Goal: Book appointment/travel/reservation

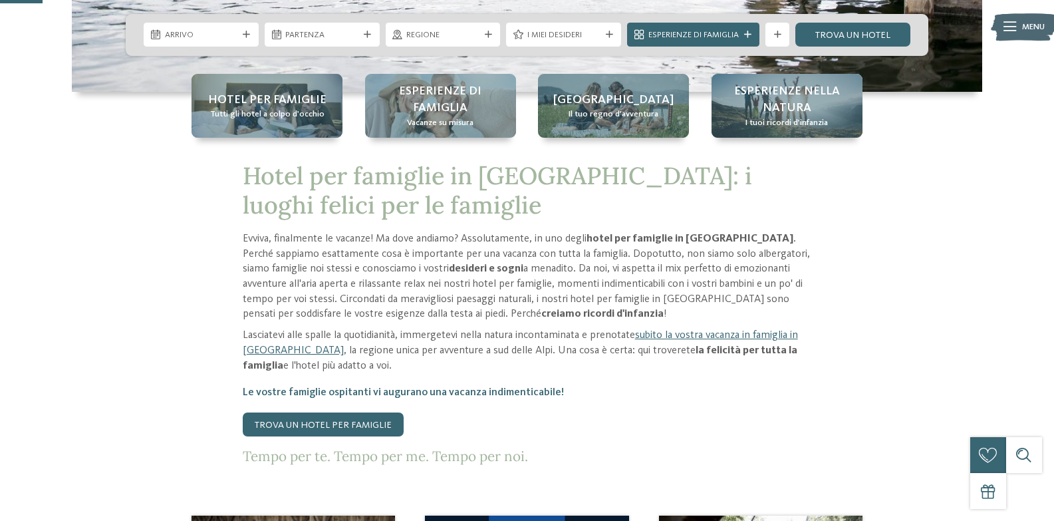
scroll to position [199, 0]
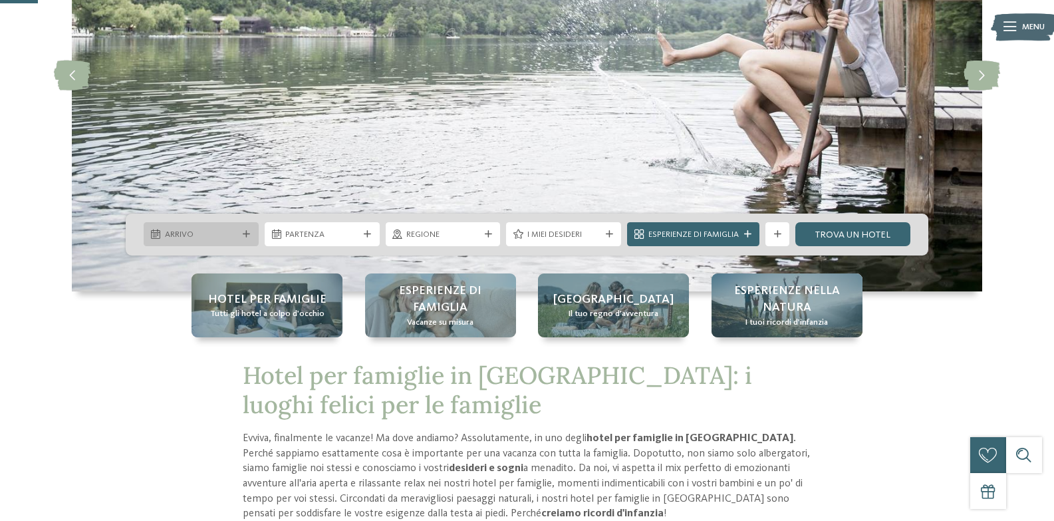
click at [242, 228] on div "Arrivo" at bounding box center [201, 234] width 115 height 24
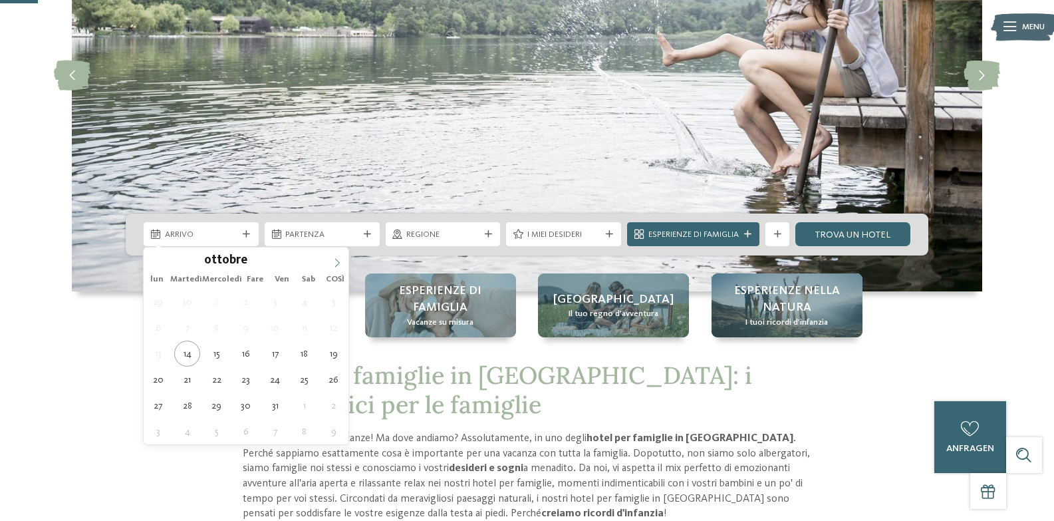
click at [336, 256] on span at bounding box center [337, 258] width 23 height 23
type input "****"
click at [336, 256] on span at bounding box center [337, 258] width 23 height 23
click at [336, 257] on span at bounding box center [337, 258] width 23 height 23
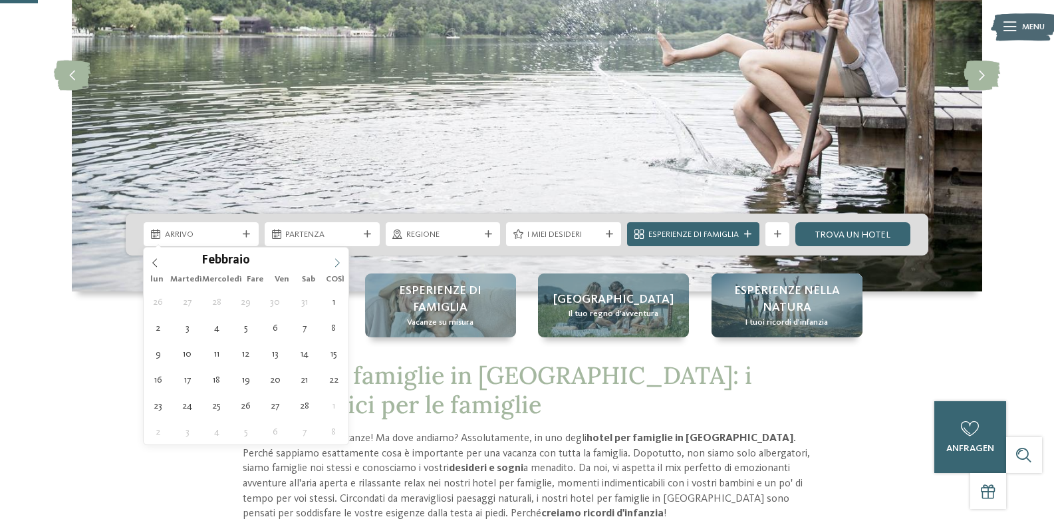
click at [336, 257] on span at bounding box center [337, 258] width 23 height 23
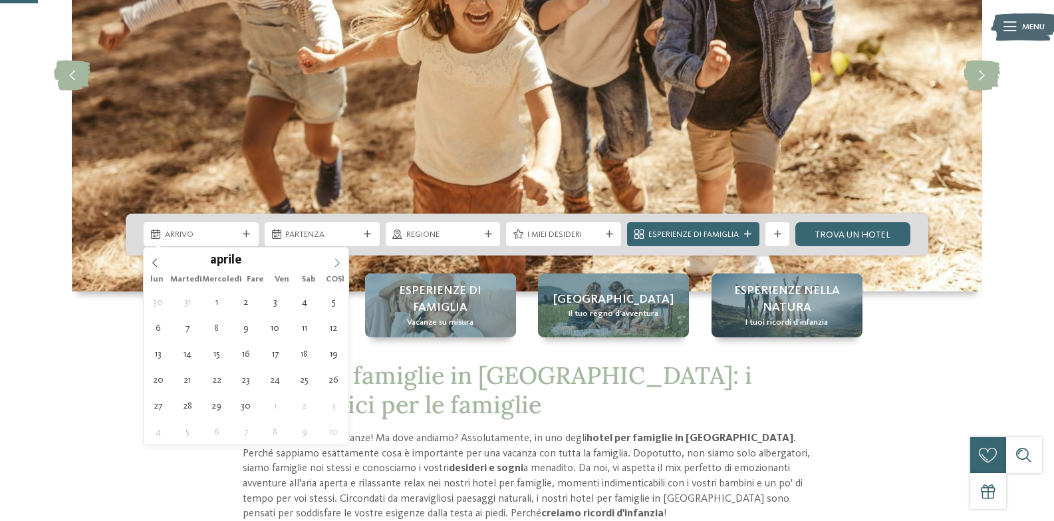
click at [336, 257] on span at bounding box center [337, 258] width 23 height 23
type div "[DATE]"
type input "****"
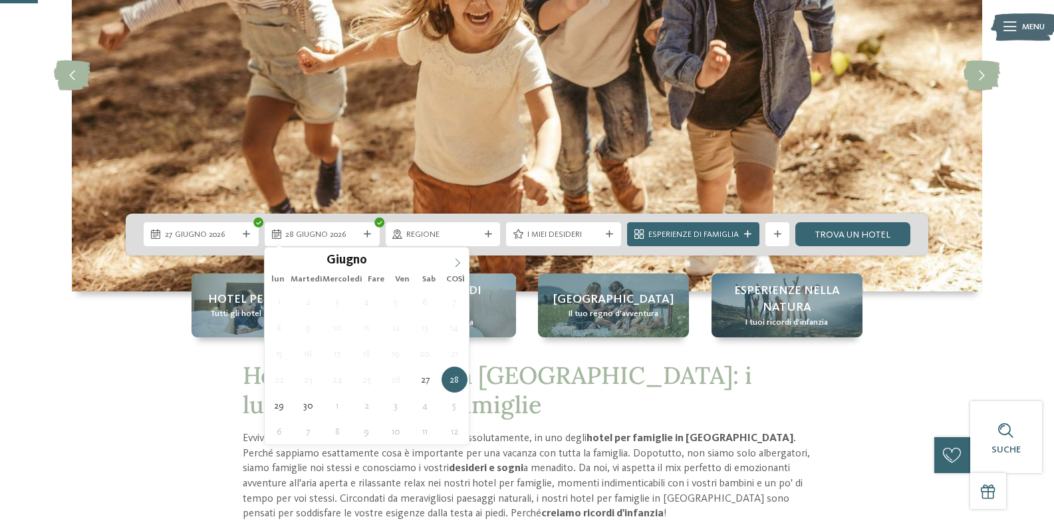
click at [458, 258] on icon at bounding box center [457, 262] width 9 height 9
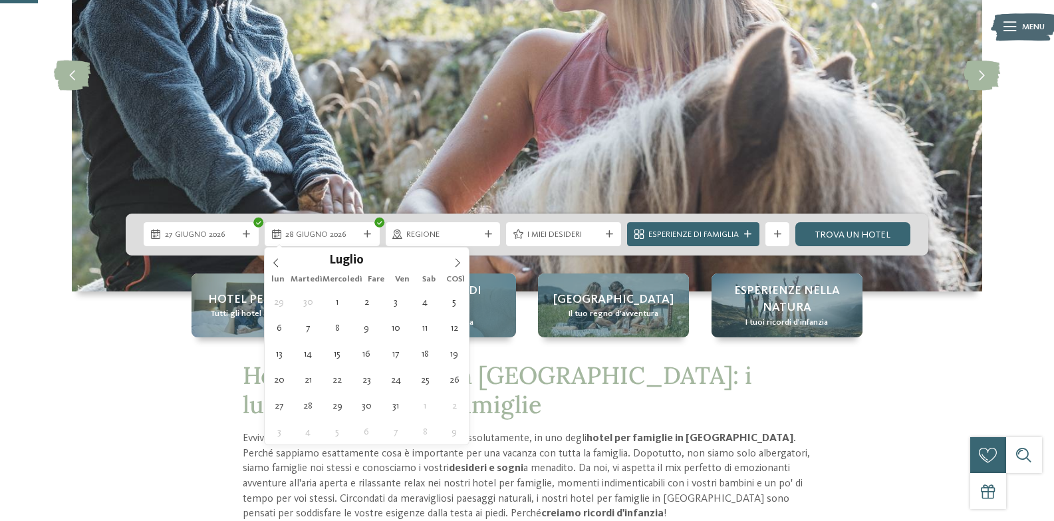
type div "[DATE]"
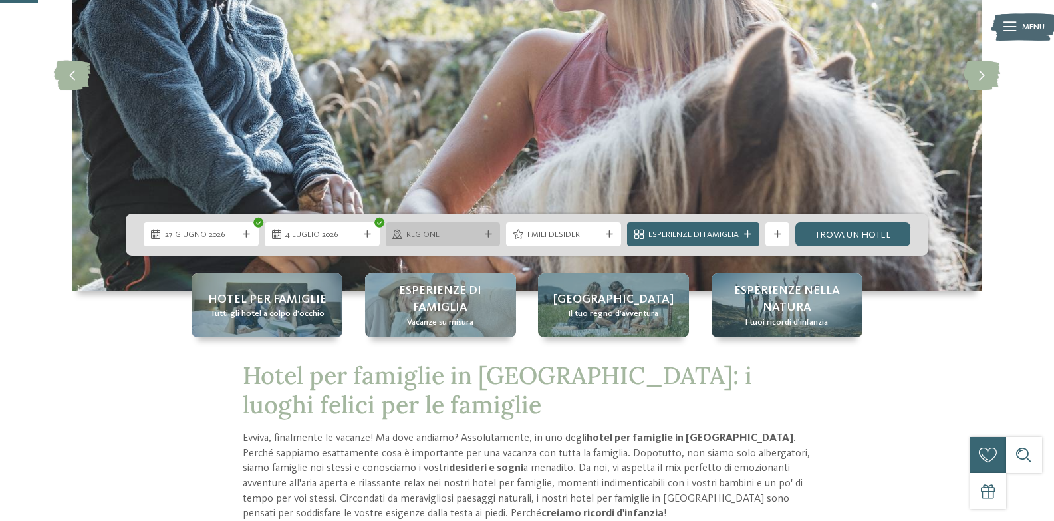
click at [458, 226] on div "regione" at bounding box center [443, 234] width 115 height 24
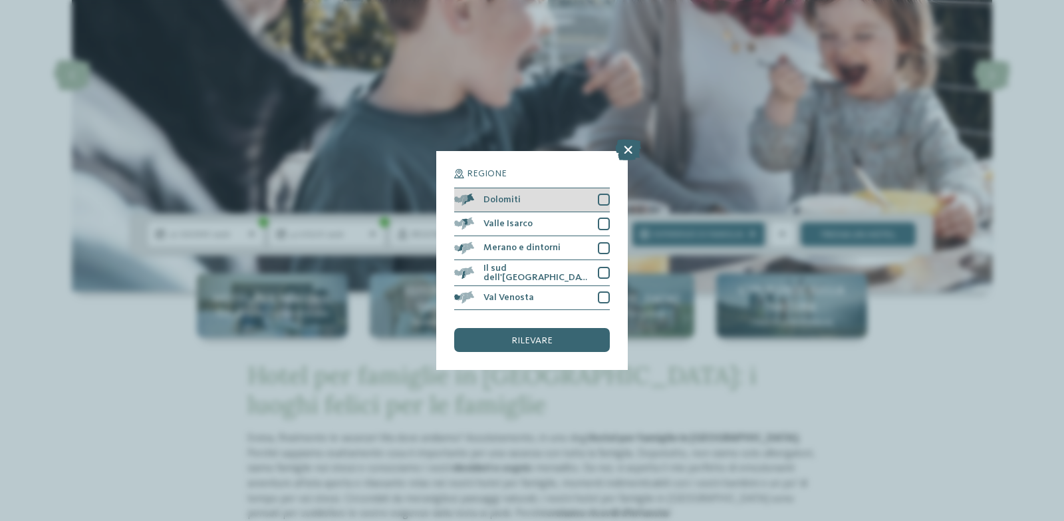
click at [600, 199] on div at bounding box center [604, 199] width 12 height 12
click at [574, 332] on div "rilevare" at bounding box center [532, 340] width 156 height 24
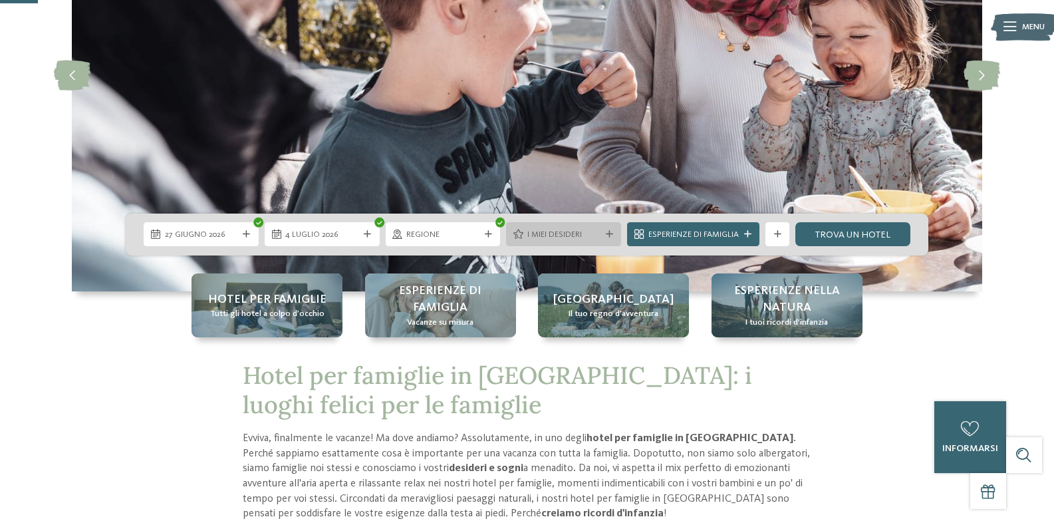
click at [574, 237] on font "I miei desideri" at bounding box center [554, 234] width 55 height 9
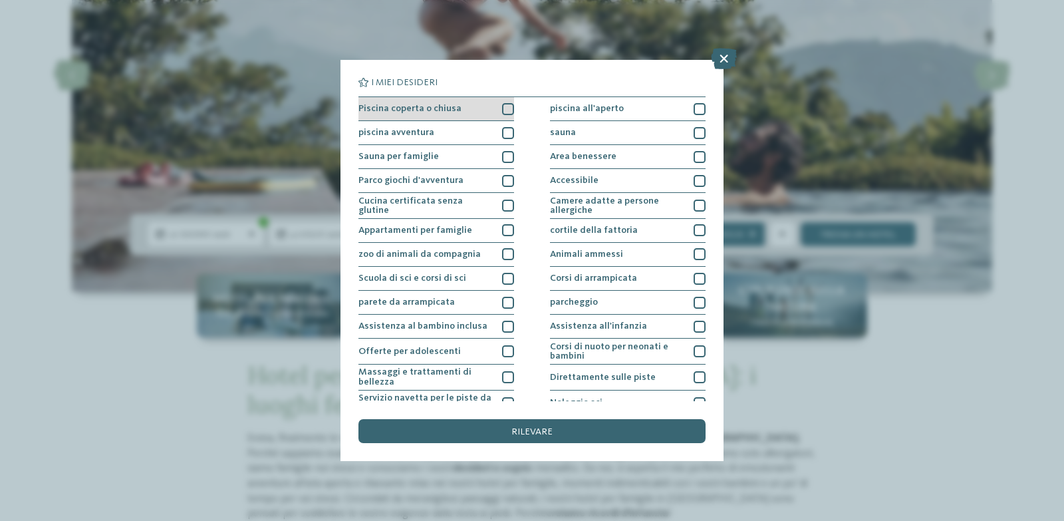
click at [498, 109] on div "Piscina coperta o chiusa" at bounding box center [436, 109] width 156 height 24
click at [723, 60] on icon at bounding box center [724, 58] width 26 height 21
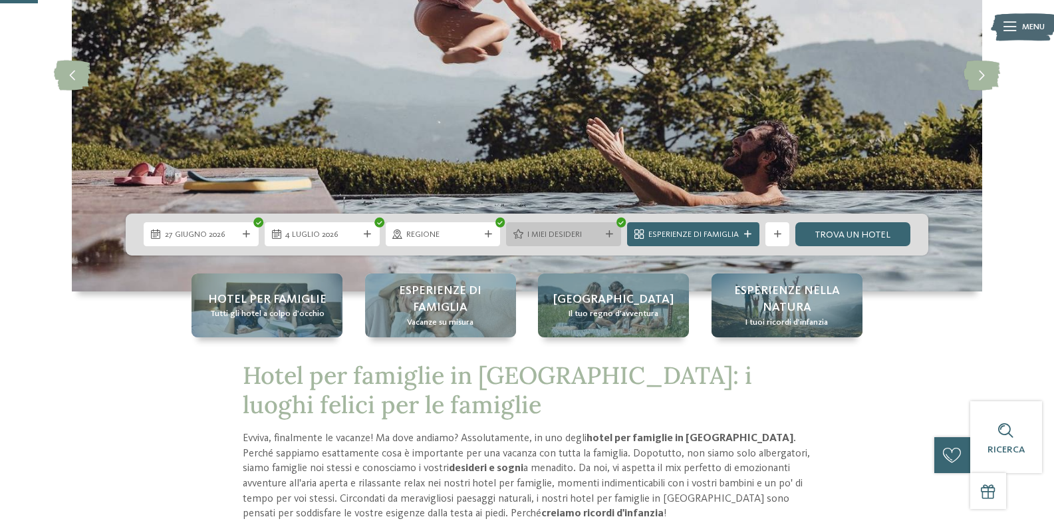
click at [576, 232] on font "I miei desideri" at bounding box center [554, 234] width 55 height 9
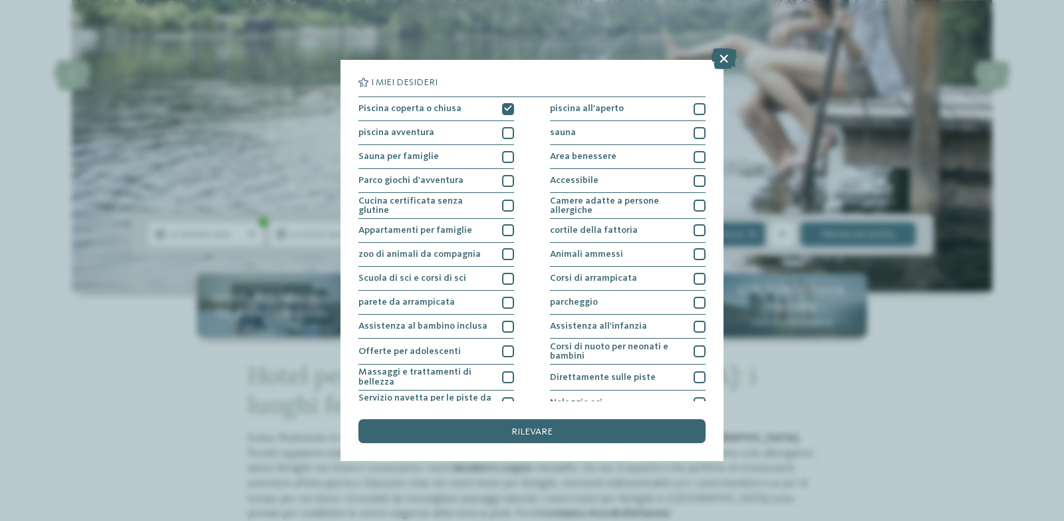
click at [471, 78] on h5 "I miei desideri" at bounding box center [531, 82] width 347 height 9
drag, startPoint x: 594, startPoint y: 425, endPoint x: 462, endPoint y: 344, distance: 154.6
click at [594, 426] on div "rilevare" at bounding box center [531, 431] width 347 height 24
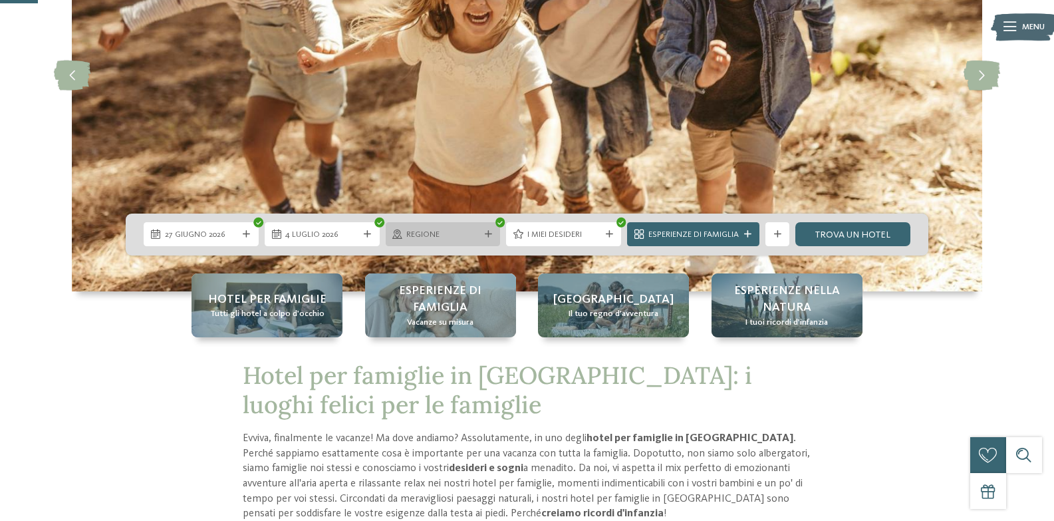
click at [455, 231] on span "regione" at bounding box center [442, 235] width 73 height 12
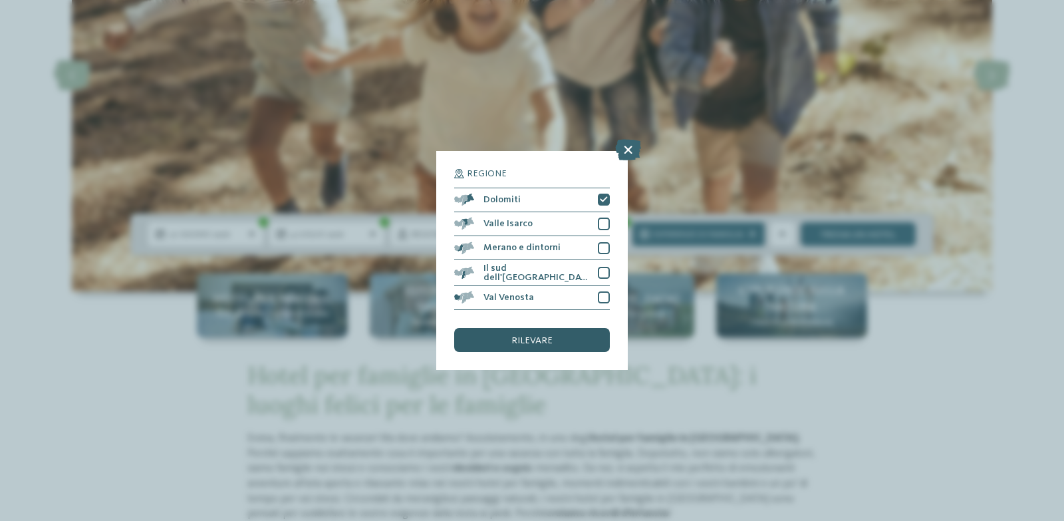
click at [558, 345] on div "rilevare" at bounding box center [532, 340] width 156 height 24
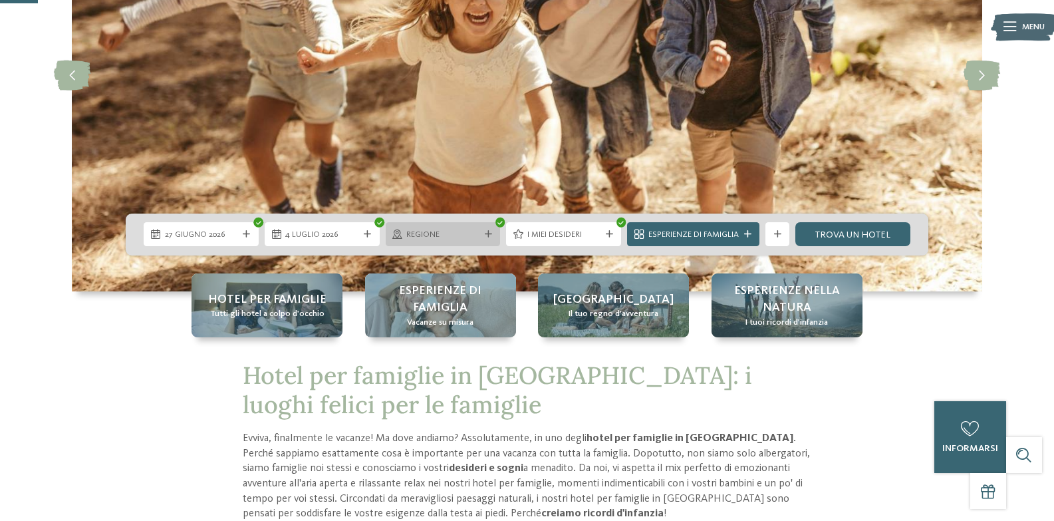
click at [492, 233] on div at bounding box center [488, 234] width 12 height 7
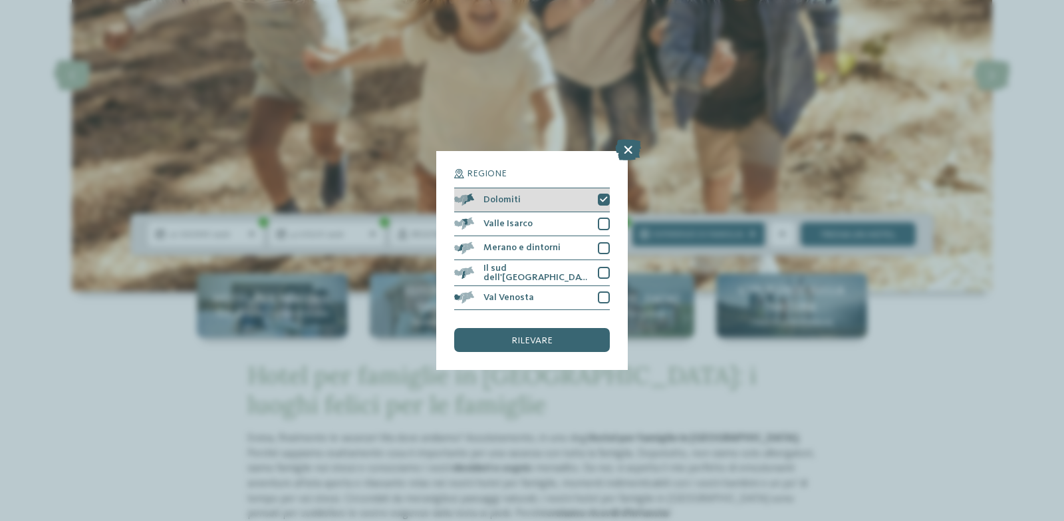
click at [539, 203] on div "Dolomiti" at bounding box center [532, 200] width 156 height 24
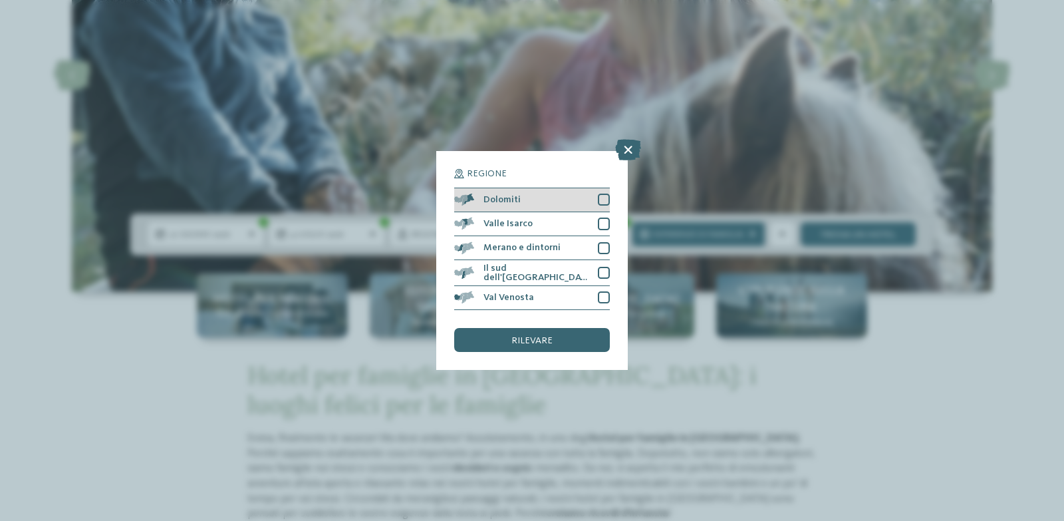
click at [550, 199] on div "Dolomiti" at bounding box center [532, 200] width 156 height 24
click at [624, 156] on icon at bounding box center [628, 149] width 26 height 21
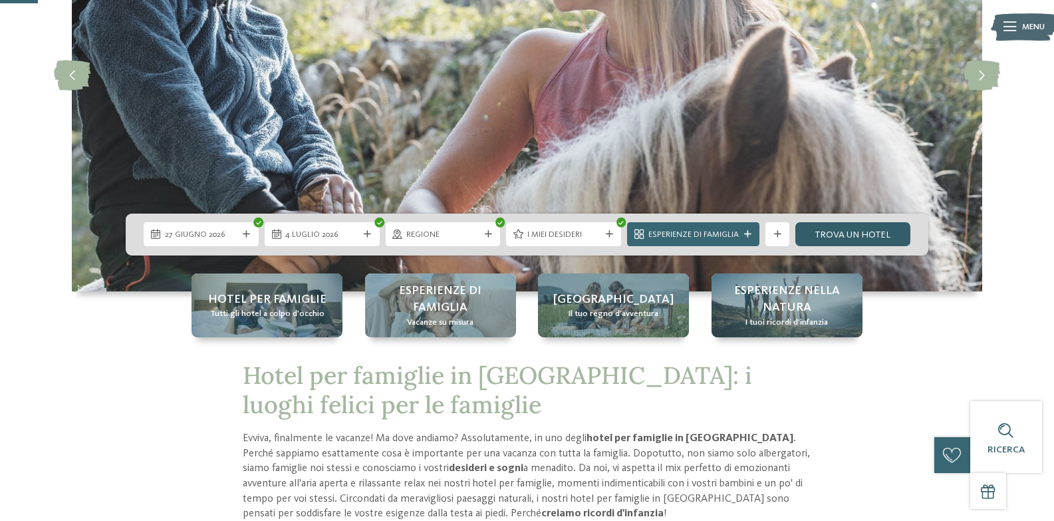
click at [858, 237] on font "Trova un hotel" at bounding box center [852, 234] width 75 height 9
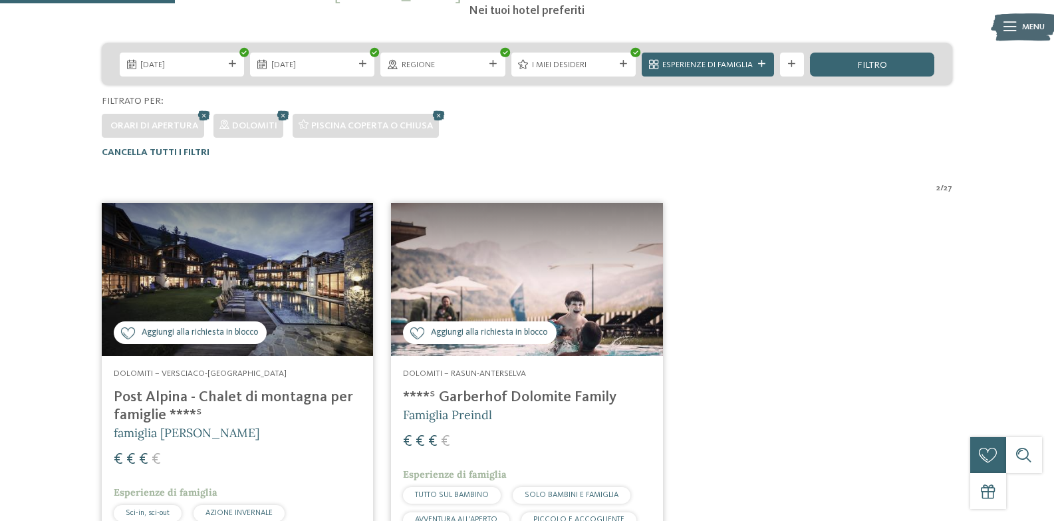
scroll to position [172, 0]
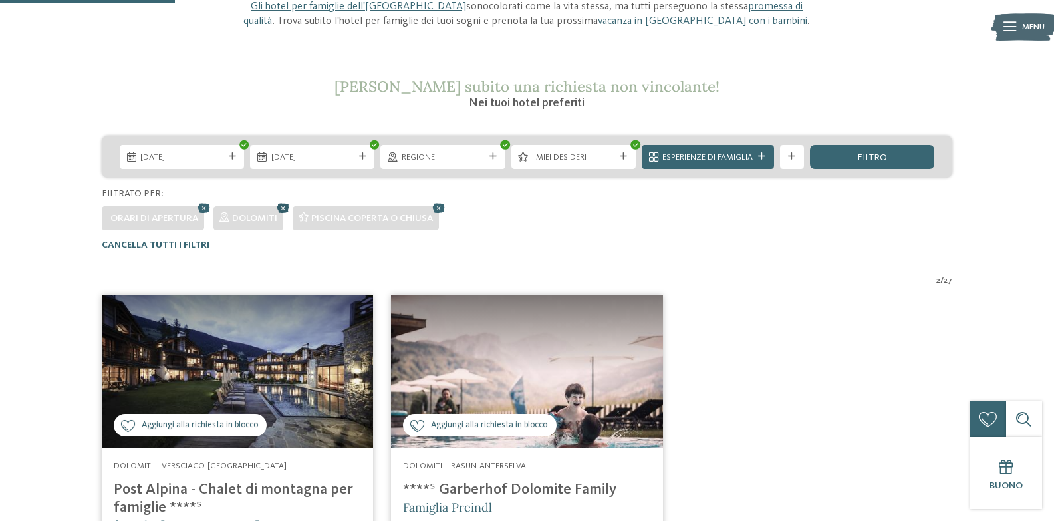
click at [283, 205] on icon at bounding box center [284, 207] width 18 height 16
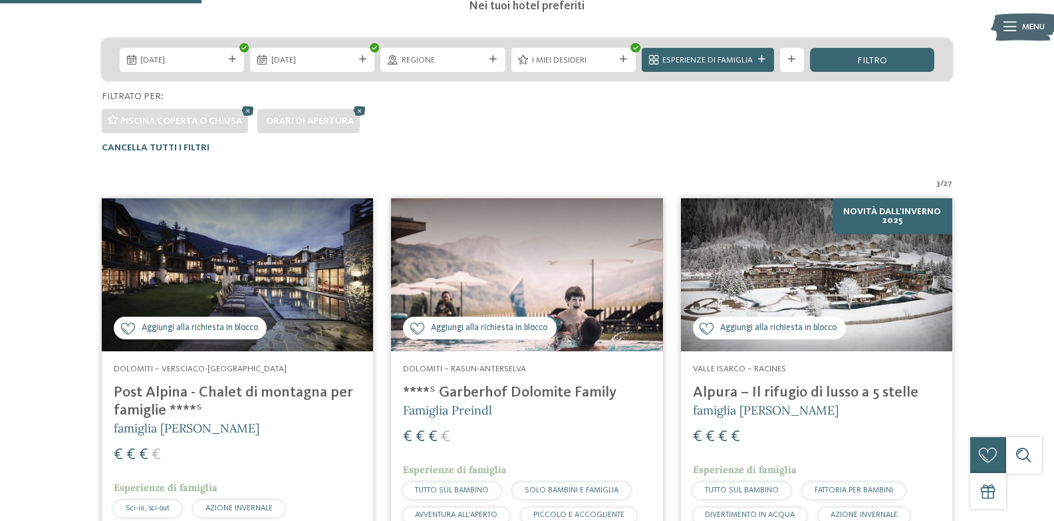
scroll to position [186, 0]
